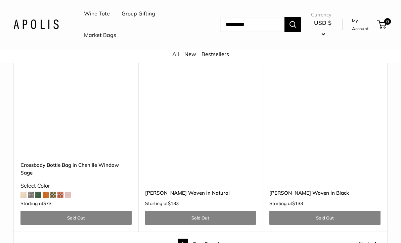
scroll to position [3441, 0]
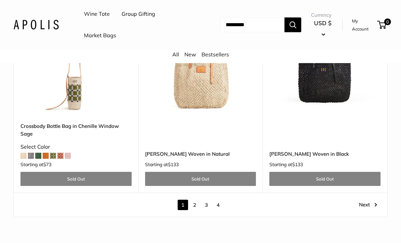
click at [196, 200] on link "2" at bounding box center [194, 205] width 10 height 10
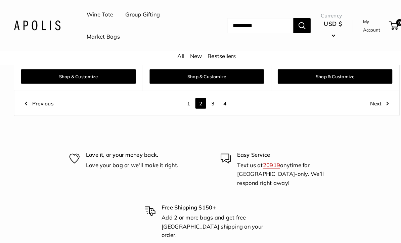
scroll to position [3392, 0]
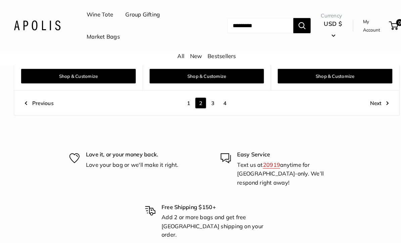
click at [208, 95] on link "3" at bounding box center [206, 100] width 10 height 10
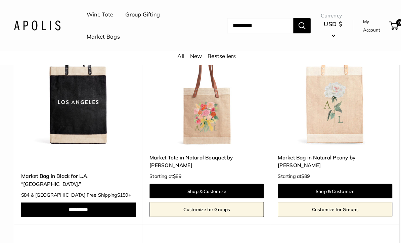
scroll to position [1503, 0]
click at [207, 121] on img at bounding box center [200, 86] width 111 height 111
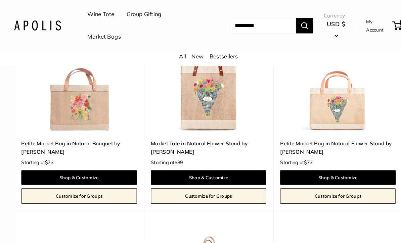
scroll to position [1924, 0]
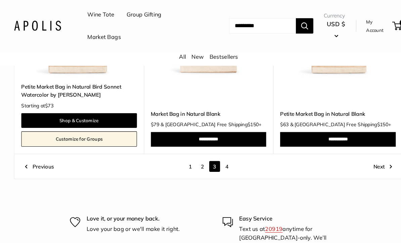
click at [218, 155] on link "4" at bounding box center [218, 160] width 10 height 10
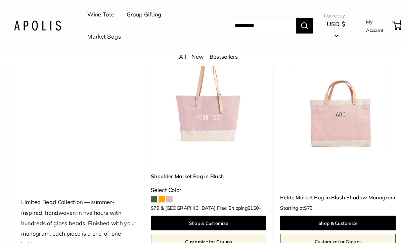
scroll to position [1734, 0]
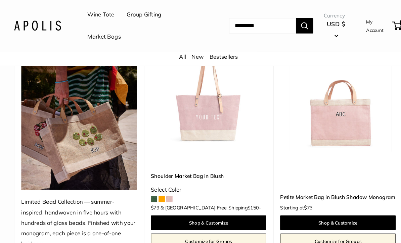
click at [81, 124] on img at bounding box center [75, 109] width 111 height 148
click at [67, 118] on img at bounding box center [75, 109] width 111 height 148
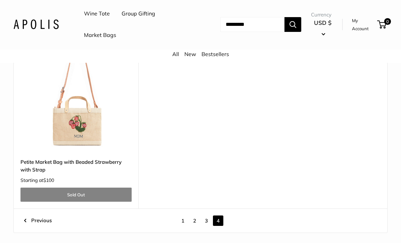
scroll to position [3020, 0]
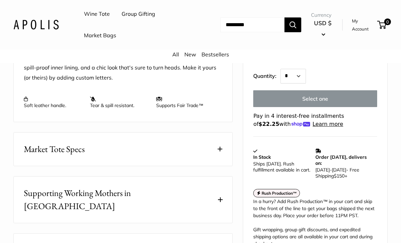
scroll to position [308, 0]
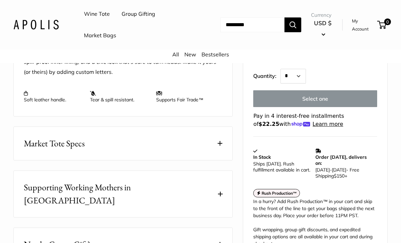
click at [220, 143] on span at bounding box center [220, 143] width 5 height 5
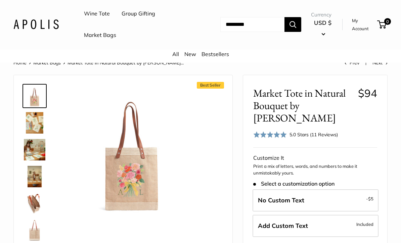
scroll to position [16, 0]
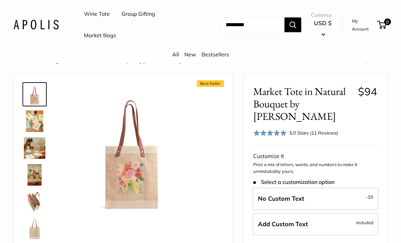
click at [34, 205] on img at bounding box center [34, 201] width 21 height 21
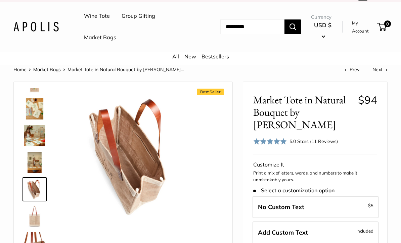
scroll to position [7, 0]
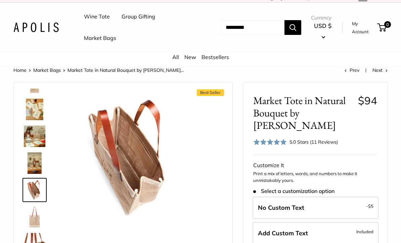
click at [32, 160] on img at bounding box center [34, 162] width 21 height 21
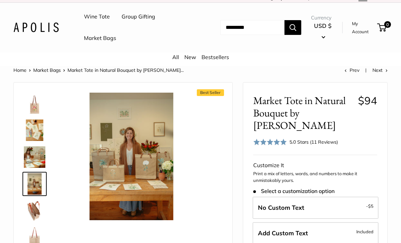
scroll to position [0, 0]
